Goal: Subscribe to service/newsletter

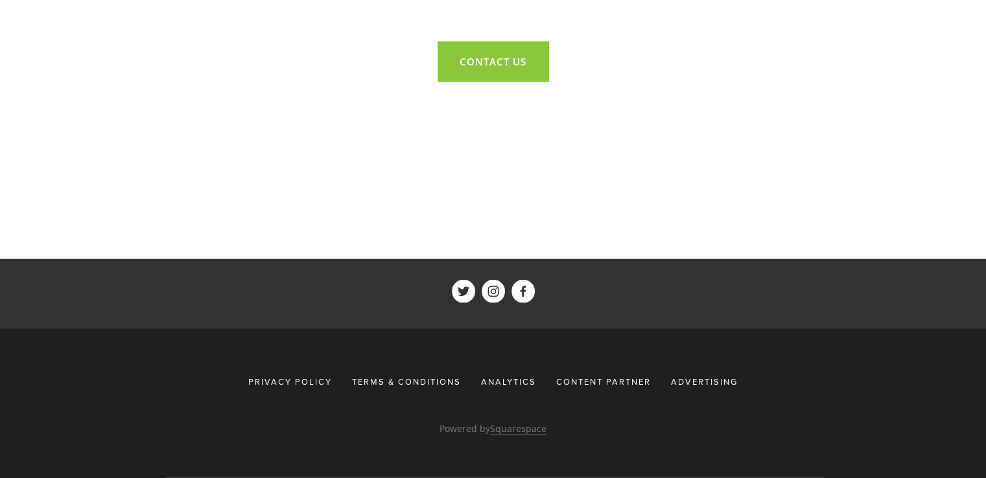
scroll to position [8534, 0]
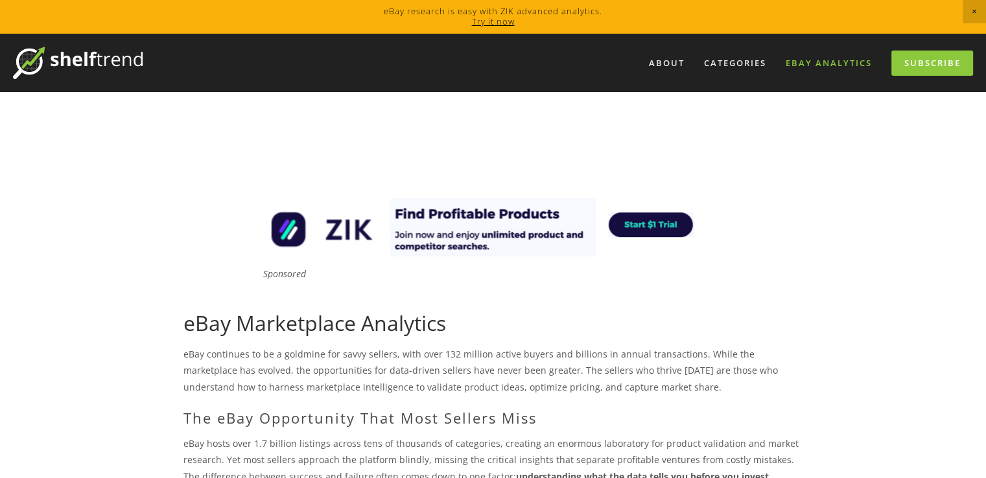
click at [818, 62] on link "eBay Analytics" at bounding box center [828, 63] width 103 height 21
click at [900, 58] on link "Subscribe" at bounding box center [932, 63] width 82 height 25
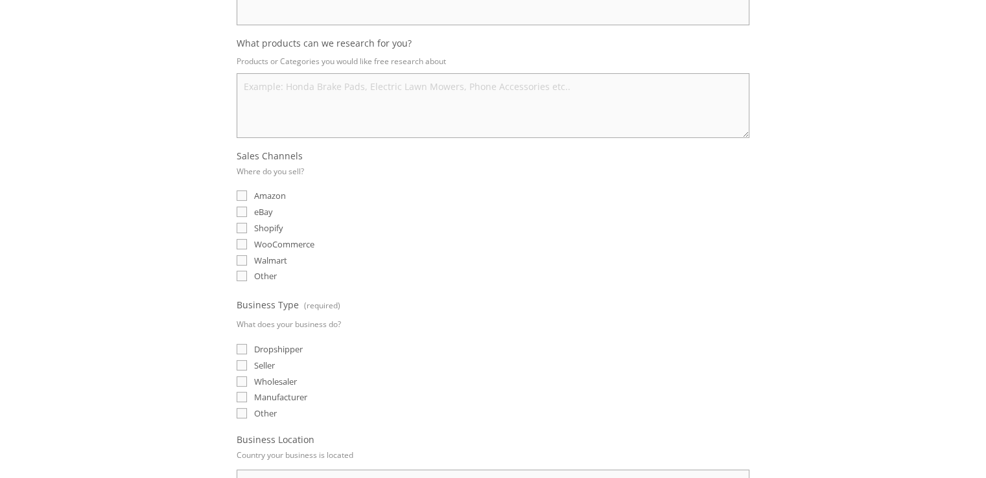
scroll to position [194, 0]
